Goal: Information Seeking & Learning: Stay updated

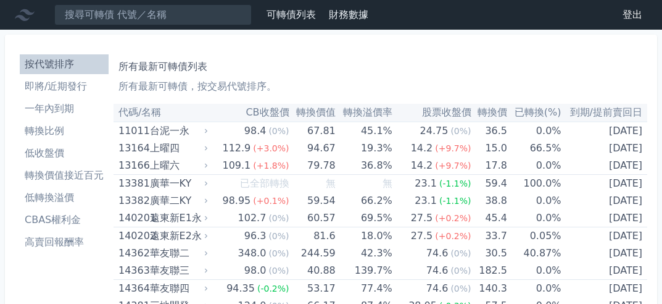
click at [56, 178] on li "轉換價值接近百元" at bounding box center [64, 175] width 89 height 15
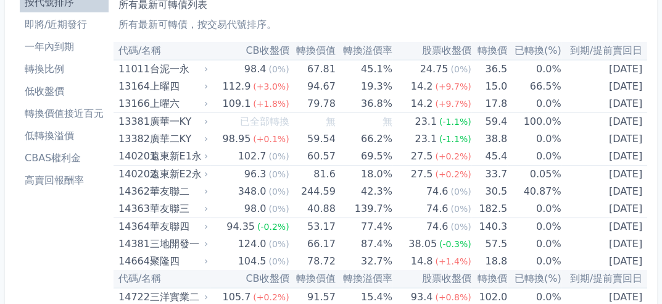
scroll to position [62, 0]
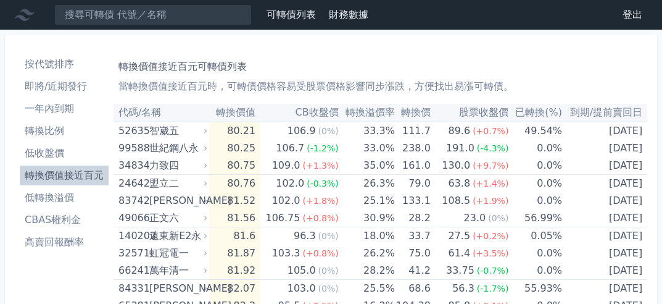
click at [56, 239] on li "高賣回報酬率" at bounding box center [64, 241] width 89 height 15
